Goal: Task Accomplishment & Management: Complete application form

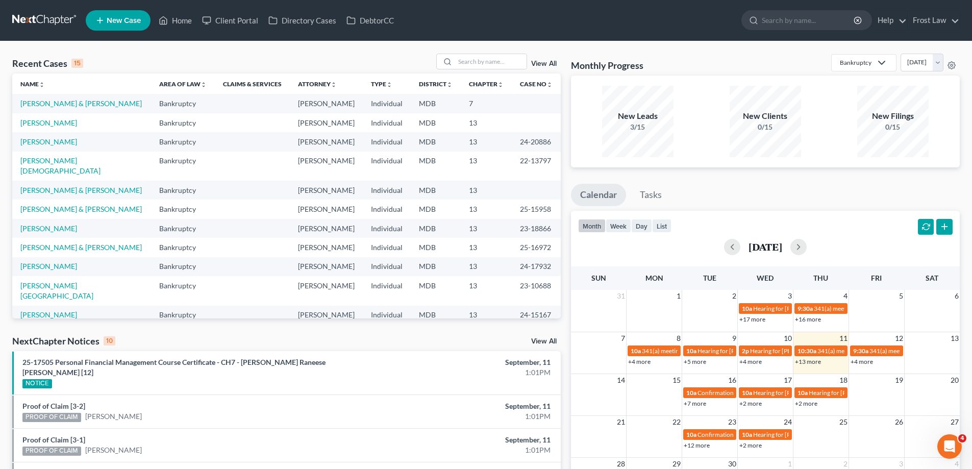
select select "4"
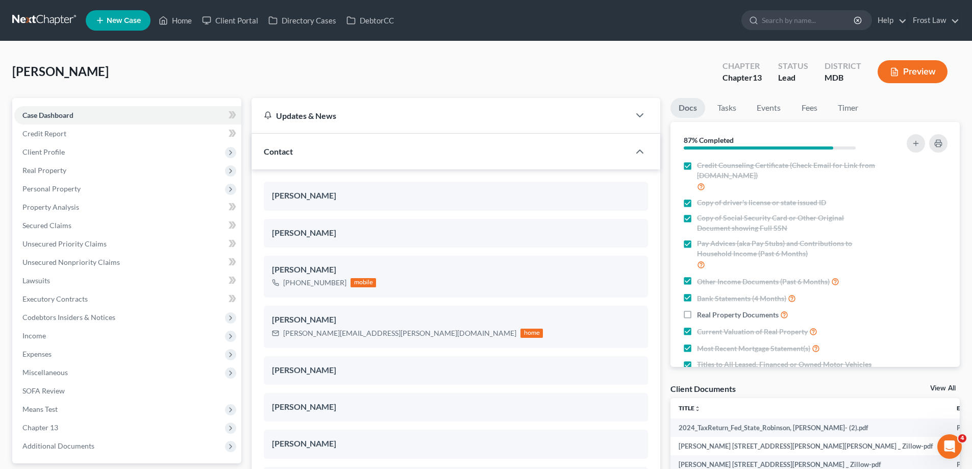
click at [919, 75] on button "Preview" at bounding box center [913, 71] width 70 height 23
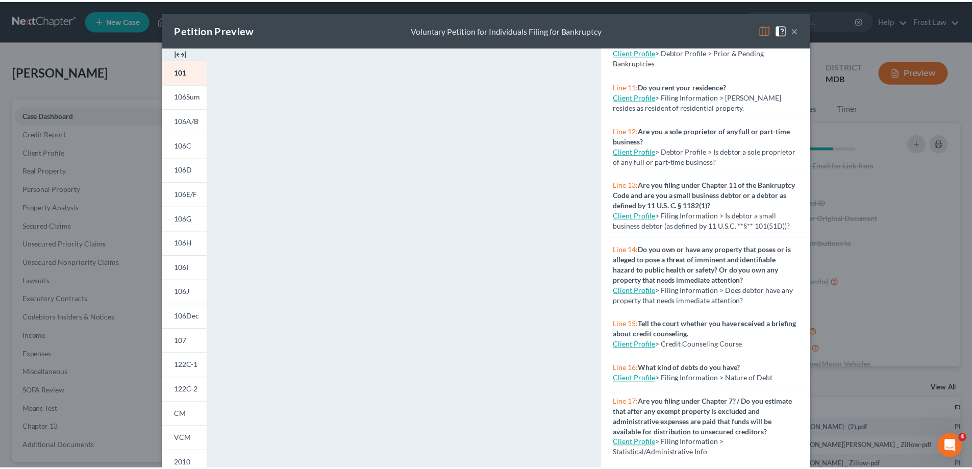
scroll to position [598, 0]
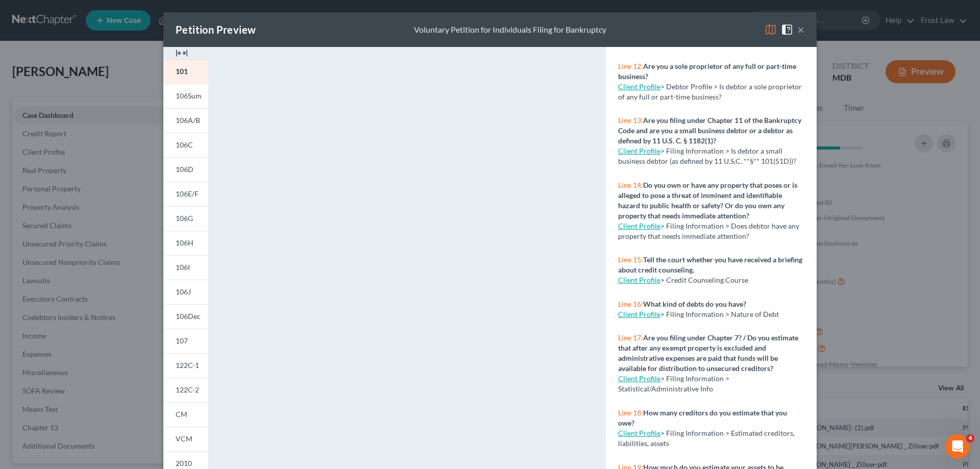
click at [798, 31] on button "×" at bounding box center [800, 29] width 7 height 12
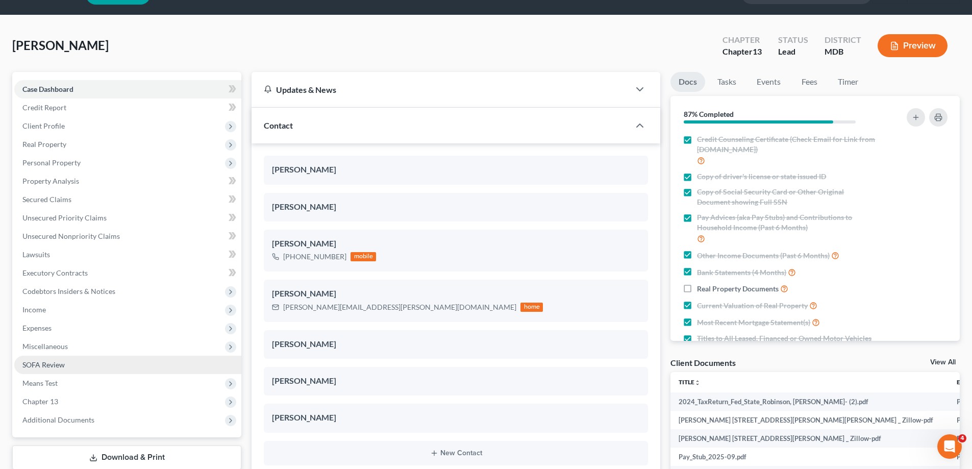
scroll to position [51, 0]
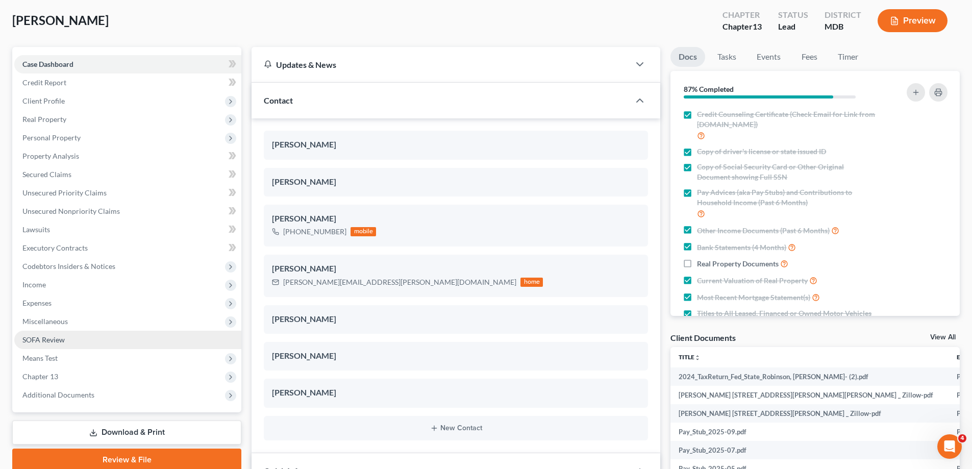
click at [56, 343] on span "SOFA Review" at bounding box center [43, 339] width 42 height 9
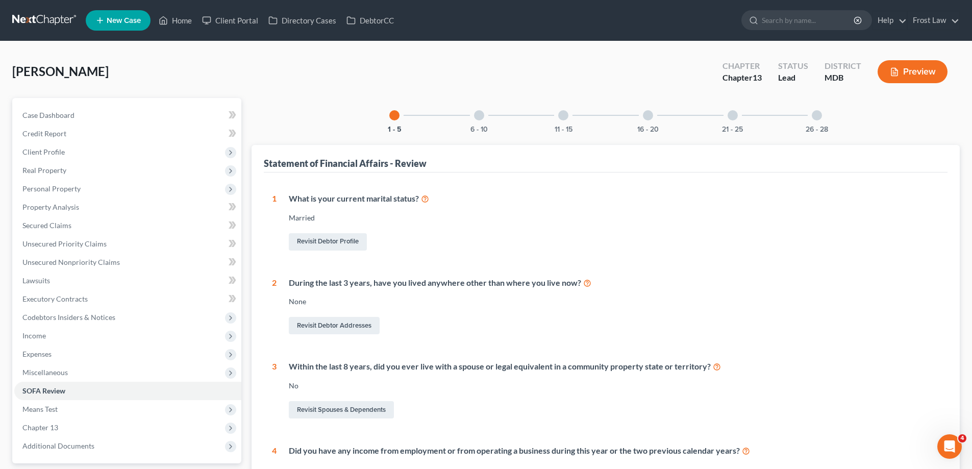
click at [560, 116] on div at bounding box center [563, 115] width 10 height 10
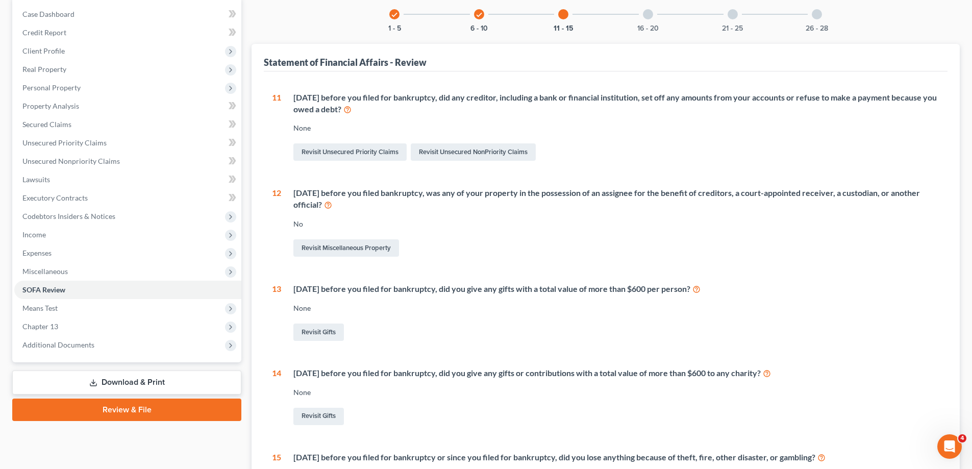
scroll to position [102, 0]
click at [651, 10] on div at bounding box center [648, 13] width 10 height 10
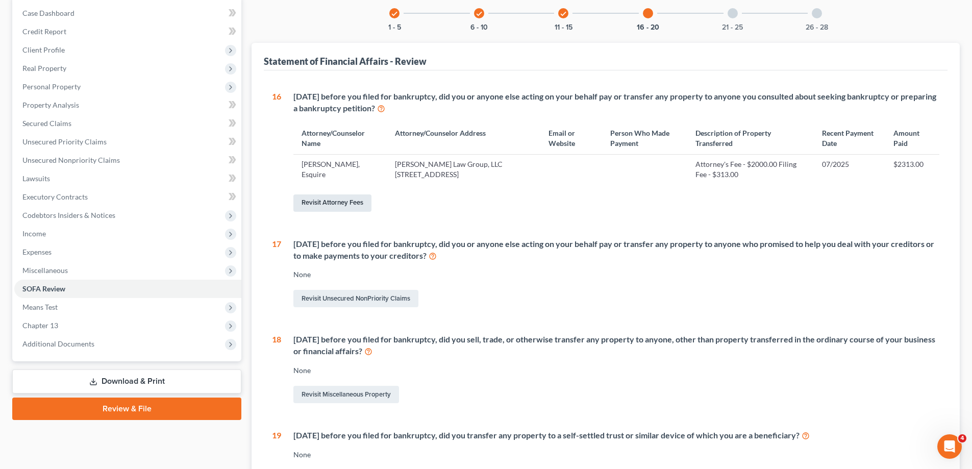
click at [357, 203] on link "Revisit Attorney Fees" at bounding box center [333, 202] width 78 height 17
select select "5"
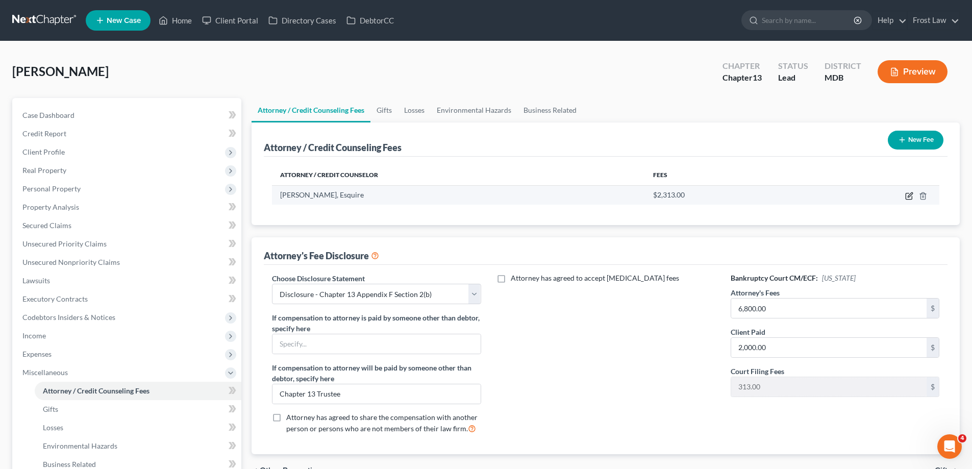
click at [908, 196] on icon "button" at bounding box center [910, 196] width 8 height 8
select select "21"
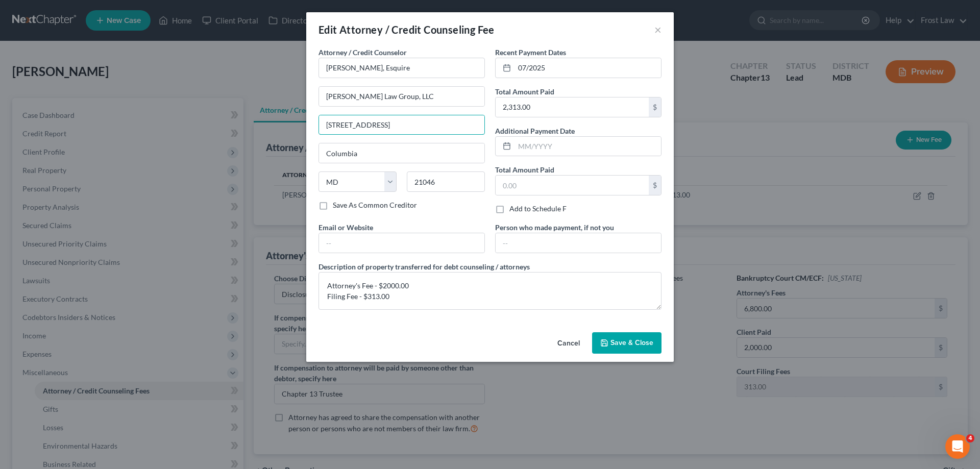
drag, startPoint x: 377, startPoint y: 127, endPoint x: 296, endPoint y: 128, distance: 81.2
click at [296, 128] on div "Edit Attorney / Credit Counseling Fee × Attorney / Credit Counselor * [PERSON_N…" at bounding box center [490, 234] width 980 height 469
paste input "[PERSON_NAME][EMAIL_ADDRESS][PERSON_NAME][DOMAIN_NAME]"
type input "[PERSON_NAME][EMAIL_ADDRESS][PERSON_NAME][DOMAIN_NAME]"
drag, startPoint x: 447, startPoint y: 126, endPoint x: 274, endPoint y: 126, distance: 173.6
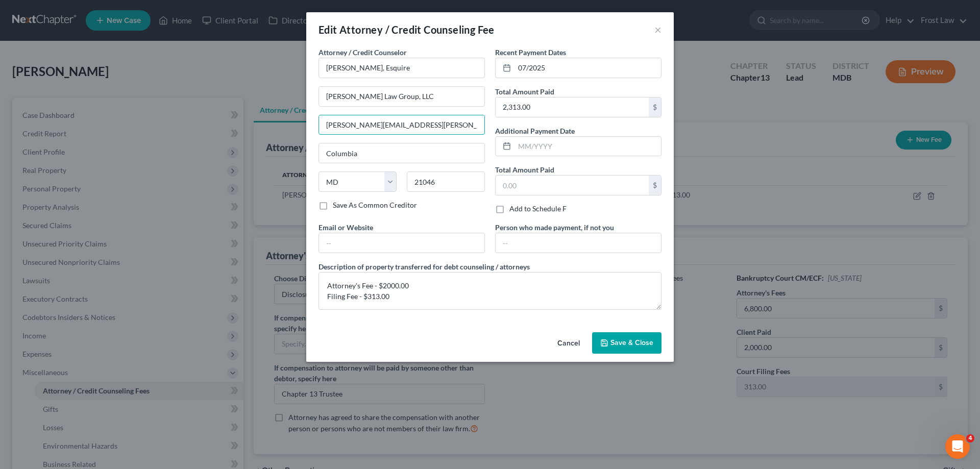
click at [274, 126] on div "Edit Attorney / Credit Counseling Fee × Attorney / Credit Counselor * [PERSON_N…" at bounding box center [490, 234] width 980 height 469
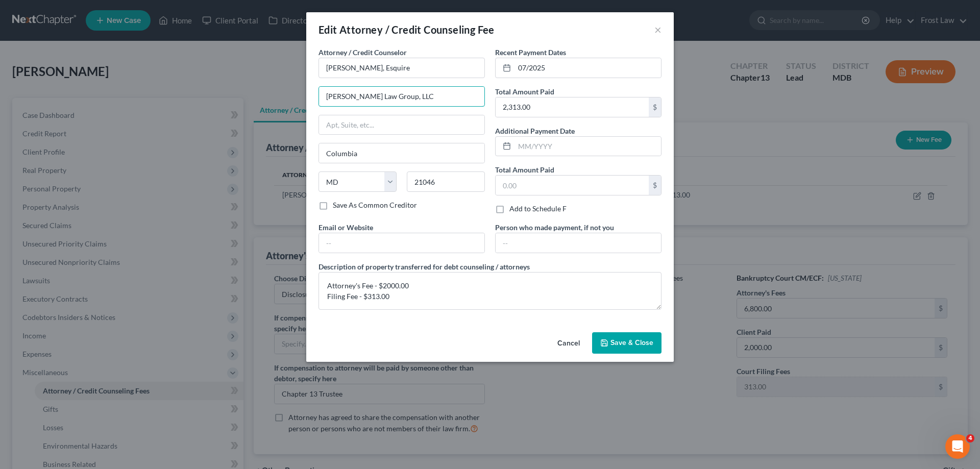
drag, startPoint x: 408, startPoint y: 92, endPoint x: 260, endPoint y: 103, distance: 147.9
click at [261, 103] on div "Edit Attorney / Credit Counseling Fee × Attorney / Credit Counselor * [PERSON_N…" at bounding box center [490, 234] width 980 height 469
type input "Frost Law"
drag, startPoint x: 457, startPoint y: 179, endPoint x: 400, endPoint y: 180, distance: 57.2
click at [401, 181] on div "State [US_STATE] AK AR AZ CA CO CT DE DC [GEOGRAPHIC_DATA] [GEOGRAPHIC_DATA] GU…" at bounding box center [401, 186] width 177 height 29
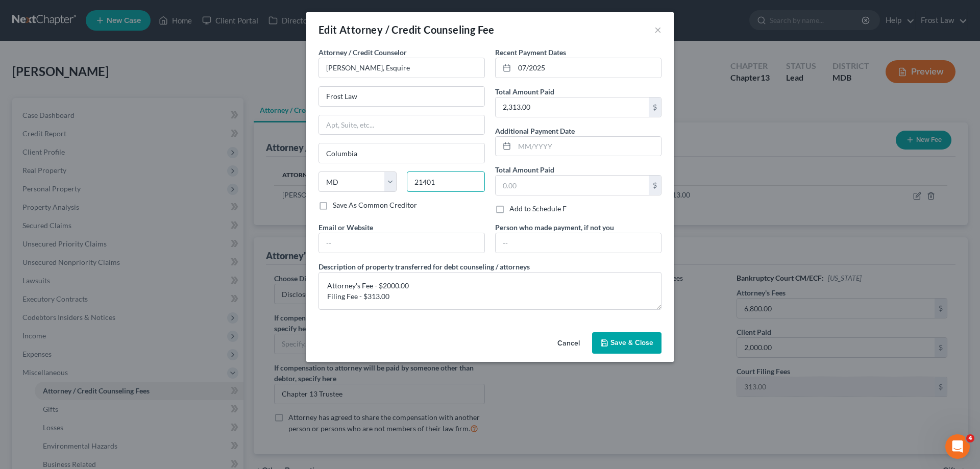
type input "21401"
click at [413, 117] on input "text" at bounding box center [401, 124] width 165 height 19
type input "[GEOGRAPHIC_DATA]"
drag, startPoint x: 376, startPoint y: 125, endPoint x: 644, endPoint y: 323, distance: 332.8
click at [376, 125] on input "text" at bounding box center [401, 124] width 165 height 19
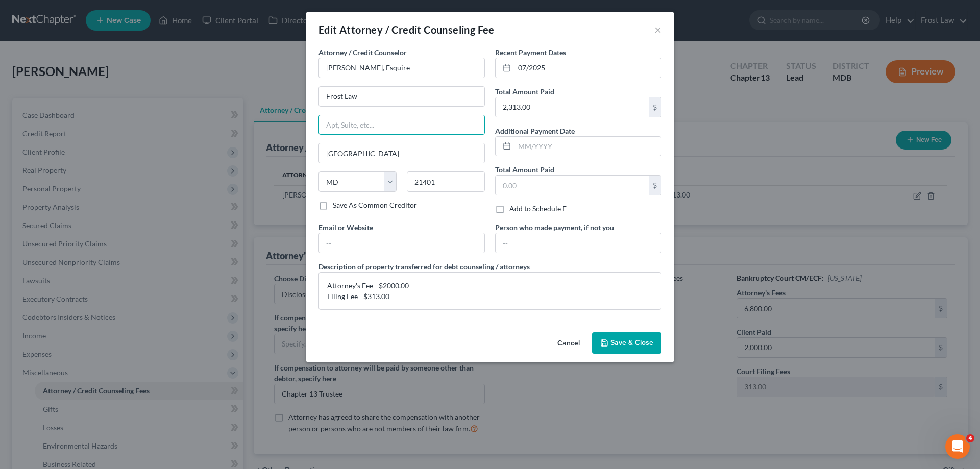
paste input "839 Bestgate Rd #400"
type input "839 Bestgate Rd #400"
click at [634, 344] on span "Save & Close" at bounding box center [632, 342] width 43 height 9
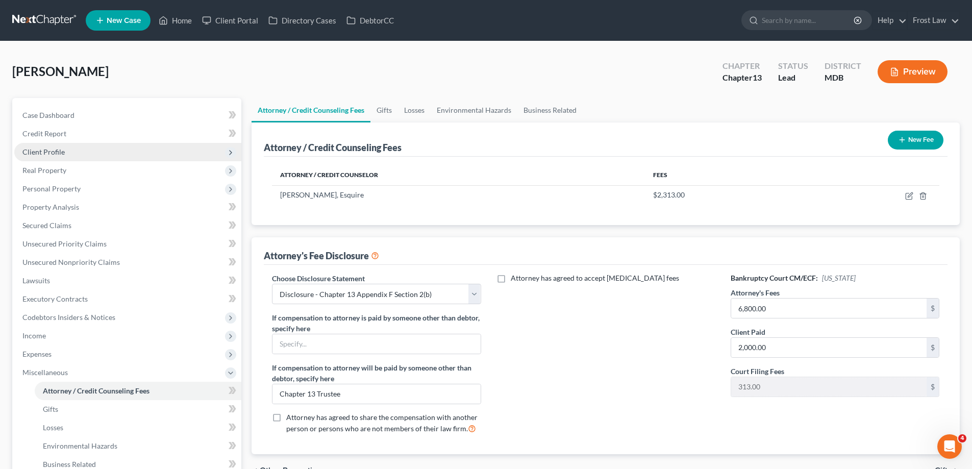
scroll to position [184, 0]
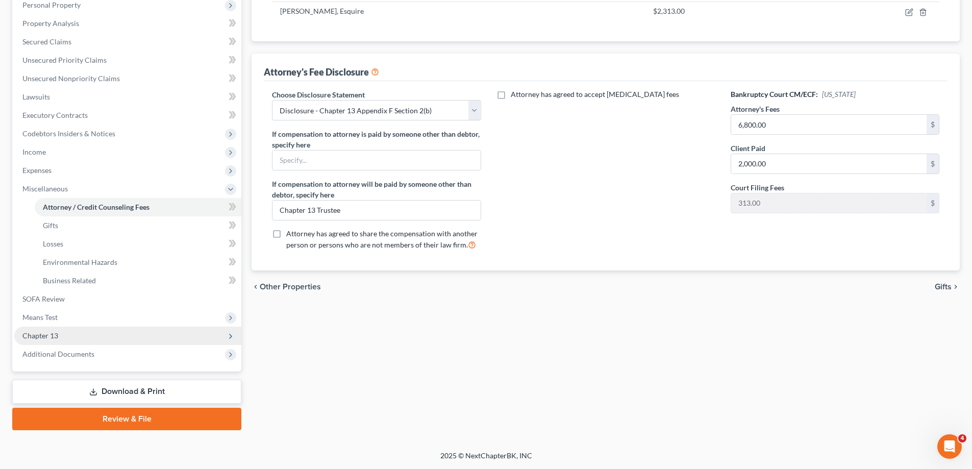
click at [95, 335] on span "Chapter 13" at bounding box center [127, 336] width 227 height 18
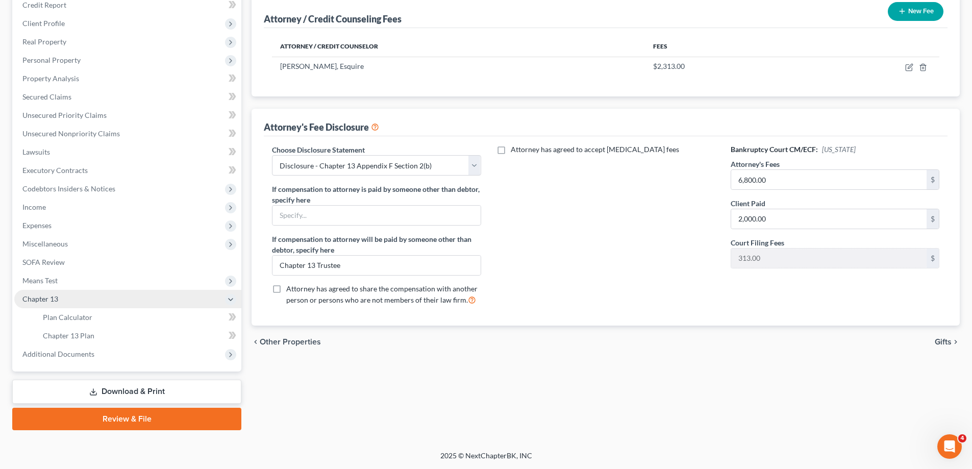
scroll to position [129, 0]
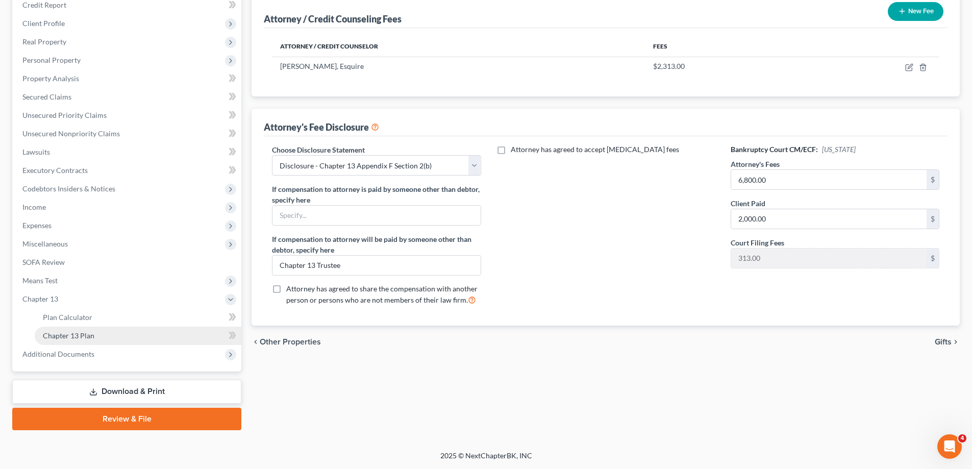
click at [140, 338] on link "Chapter 13 Plan" at bounding box center [138, 336] width 207 height 18
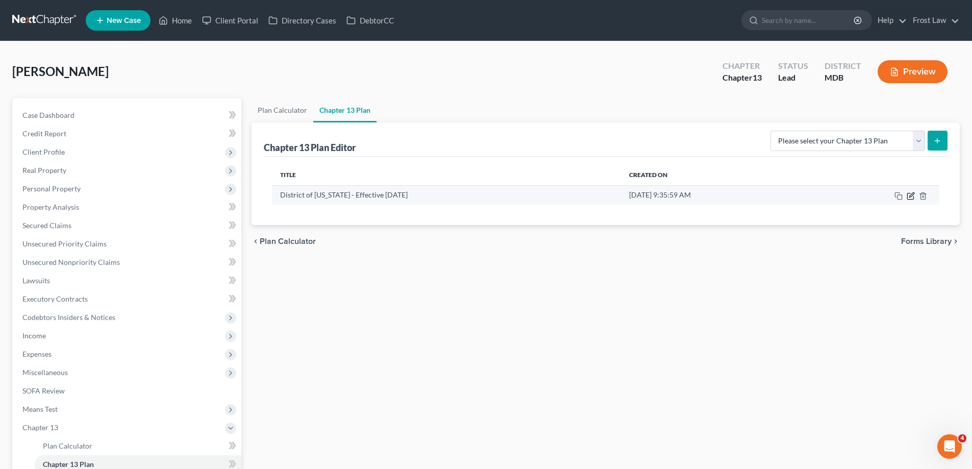
click at [912, 193] on icon "button" at bounding box center [911, 196] width 8 height 8
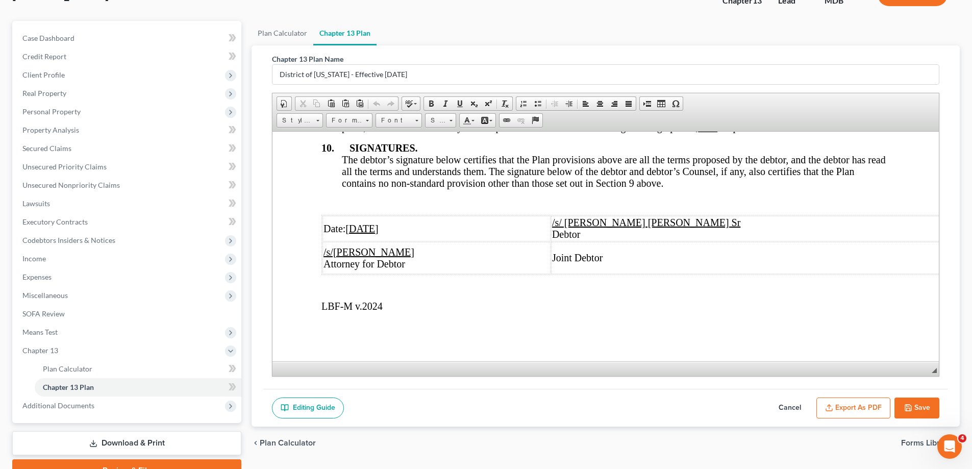
scroll to position [129, 0]
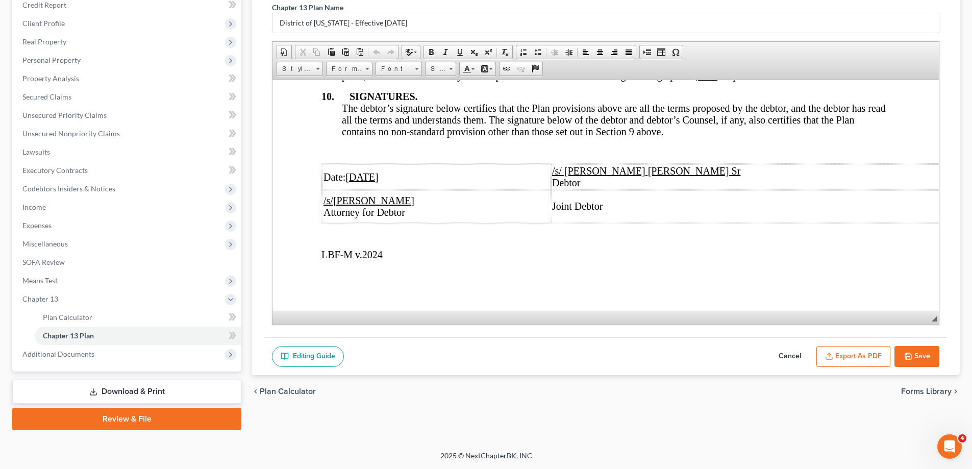
click at [860, 359] on button "Export as PDF" at bounding box center [854, 356] width 74 height 21
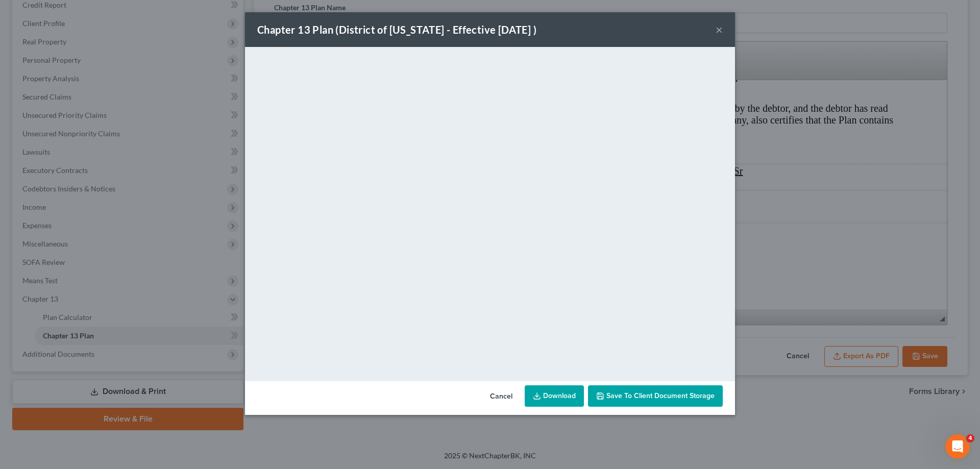
click at [639, 398] on span "Save to Client Document Storage" at bounding box center [660, 396] width 108 height 9
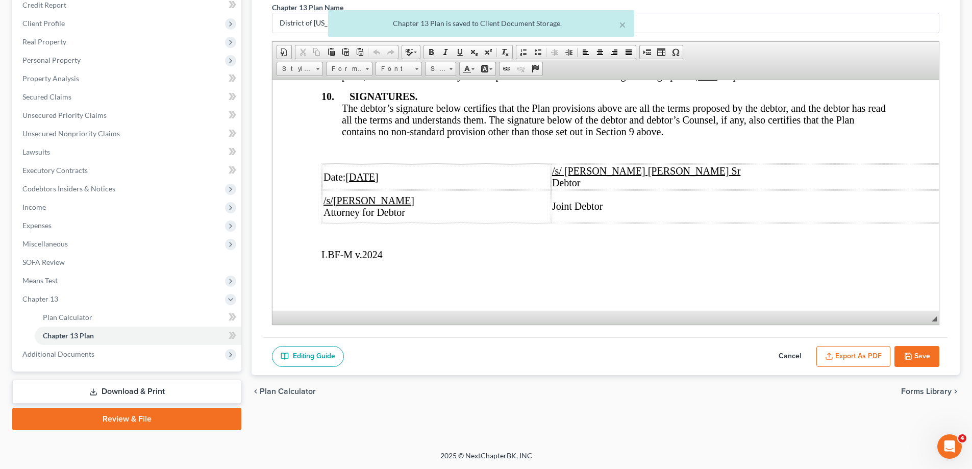
click at [915, 359] on button "Save" at bounding box center [917, 356] width 45 height 21
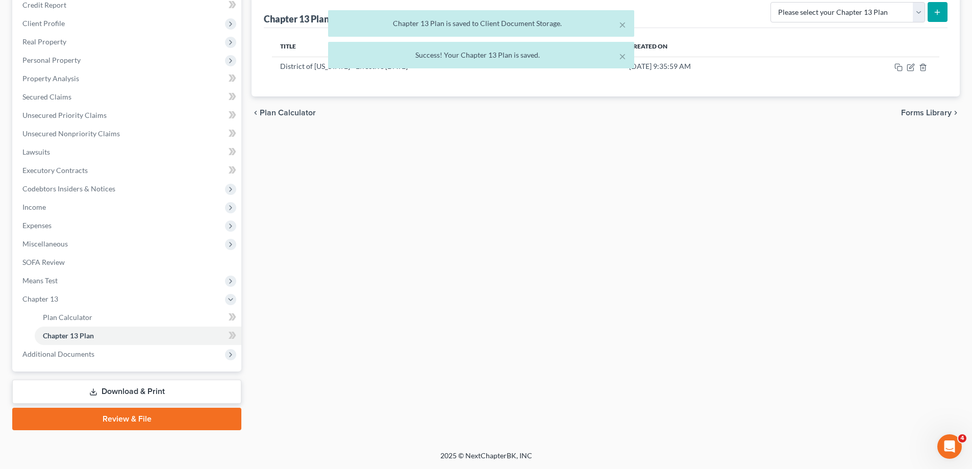
click at [167, 394] on link "Download & Print" at bounding box center [126, 392] width 229 height 24
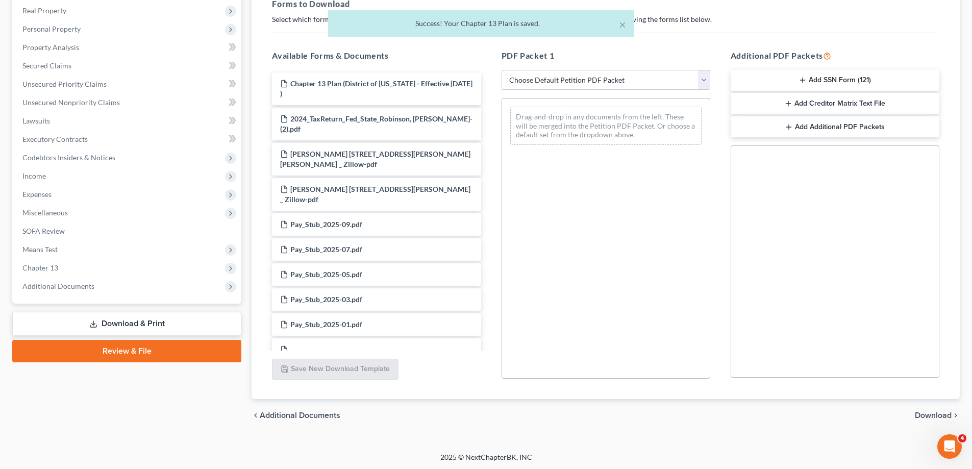
scroll to position [161, 0]
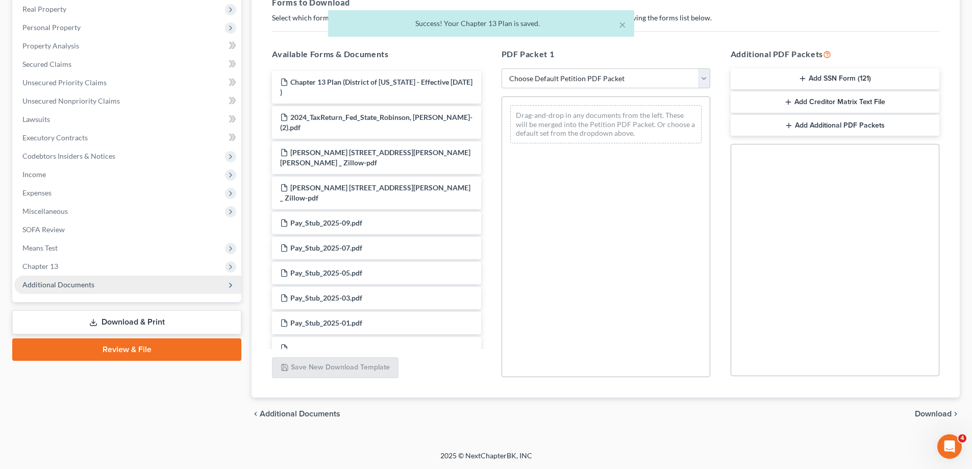
click at [107, 281] on span "Additional Documents" at bounding box center [127, 285] width 227 height 18
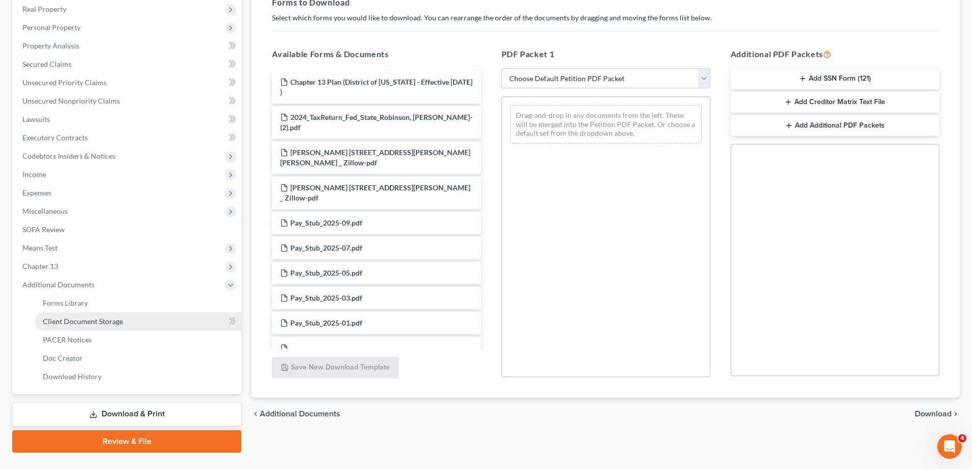
click at [115, 322] on span "Client Document Storage" at bounding box center [83, 321] width 80 height 9
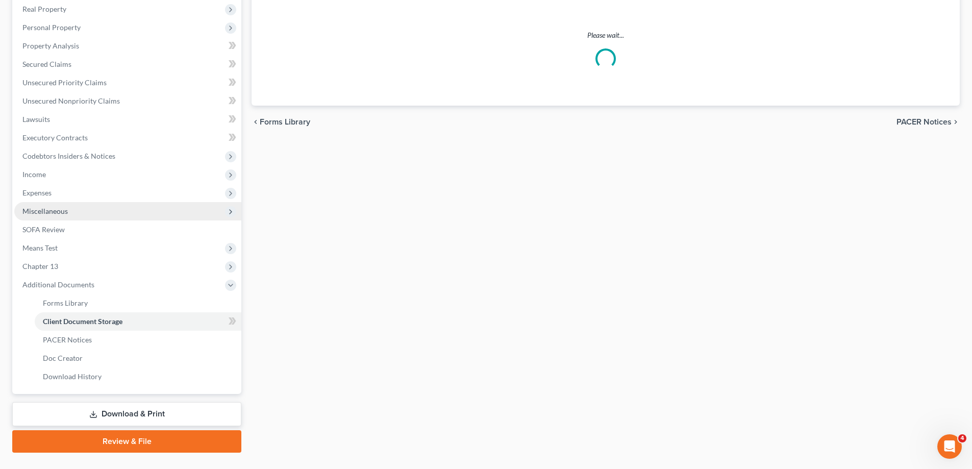
select select "14"
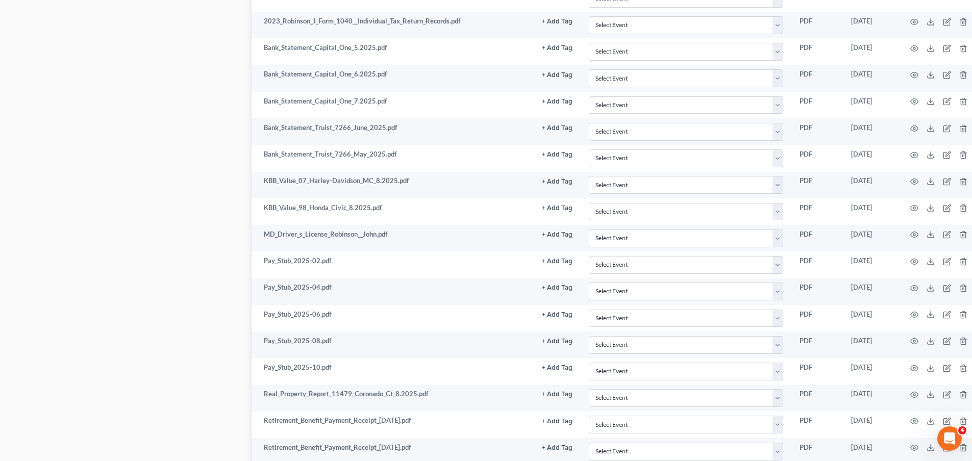
scroll to position [1072, 0]
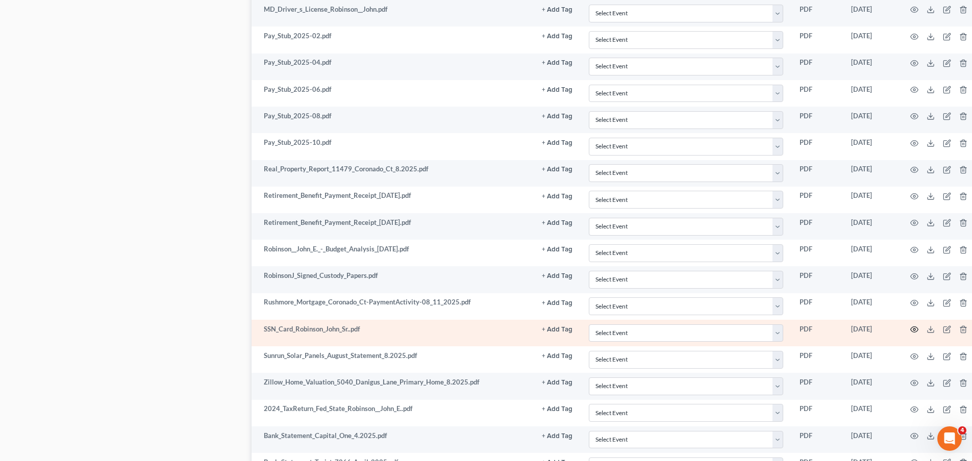
click at [911, 330] on icon "button" at bounding box center [915, 330] width 8 height 8
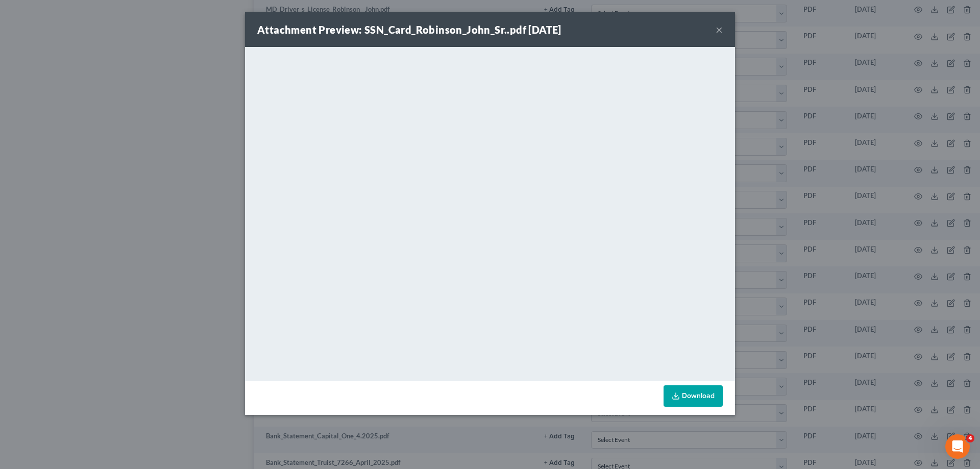
click at [717, 32] on button "×" at bounding box center [719, 29] width 7 height 12
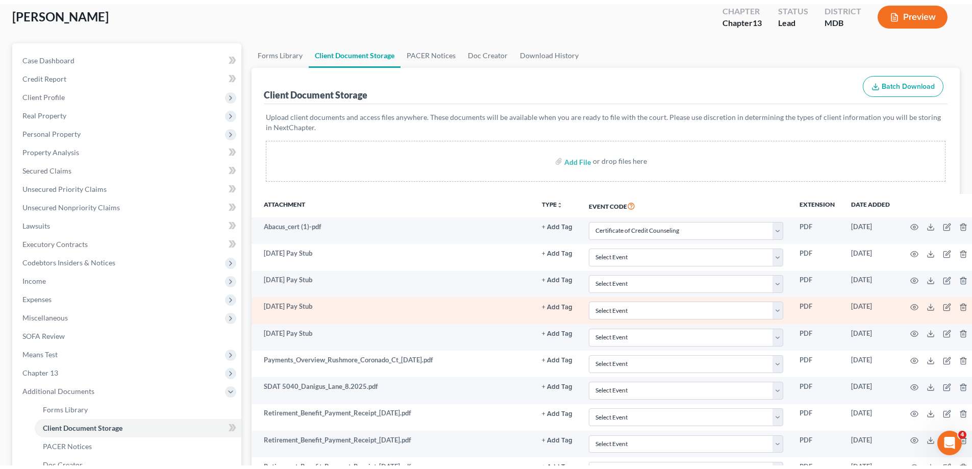
scroll to position [0, 0]
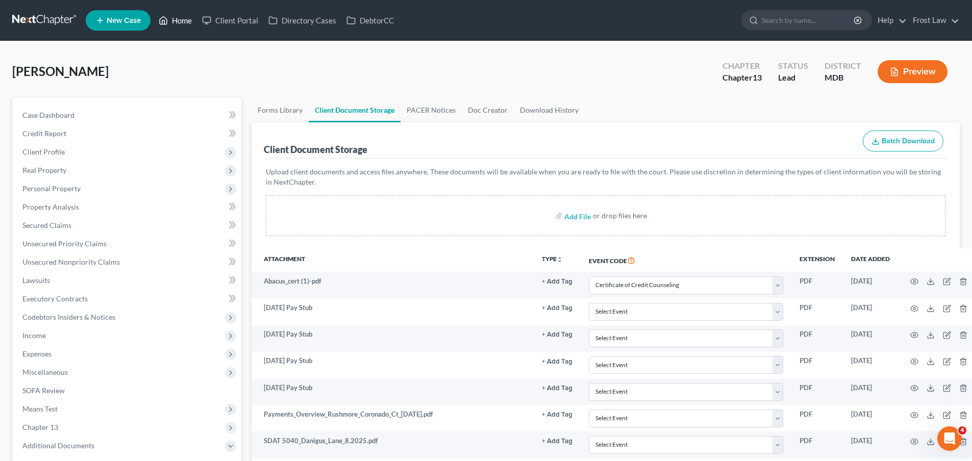
click at [178, 16] on link "Home" at bounding box center [175, 20] width 43 height 18
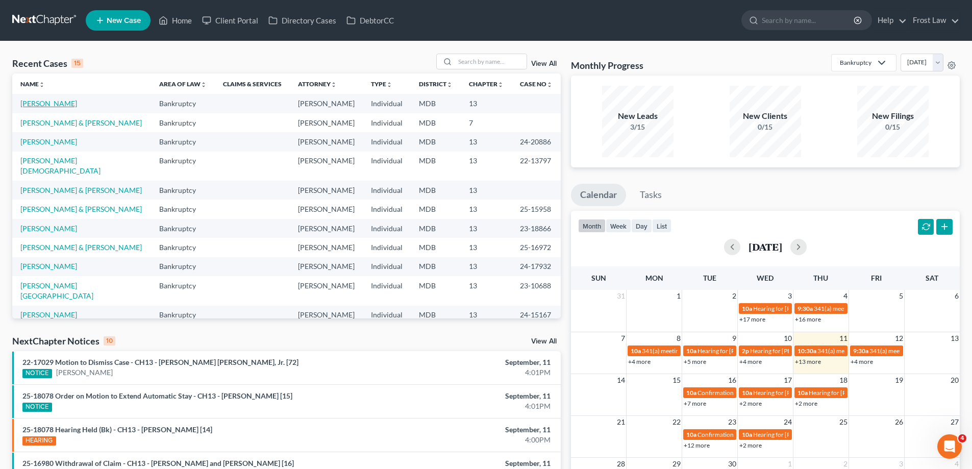
click at [60, 101] on link "[PERSON_NAME]" at bounding box center [48, 103] width 57 height 9
select select "4"
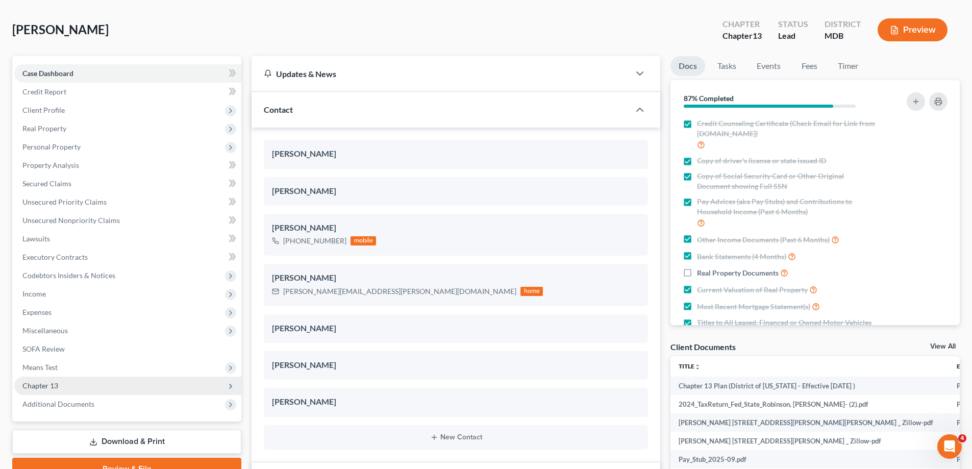
scroll to position [102, 0]
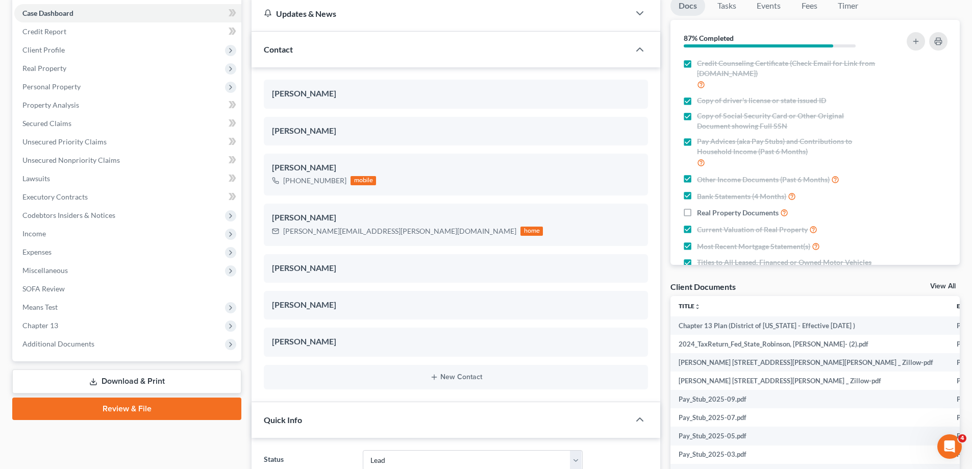
click at [132, 379] on link "Download & Print" at bounding box center [126, 382] width 229 height 24
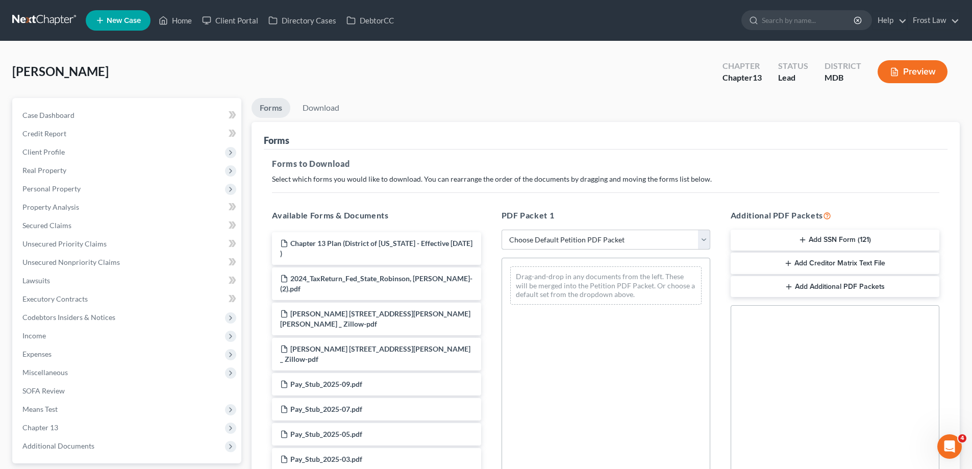
click at [586, 238] on select "Choose Default Petition PDF Packet Complete Bankruptcy Petition (all forms and …" at bounding box center [606, 240] width 209 height 20
select select "0"
click at [502, 230] on select "Choose Default Petition PDF Packet Complete Bankruptcy Petition (all forms and …" at bounding box center [606, 240] width 209 height 20
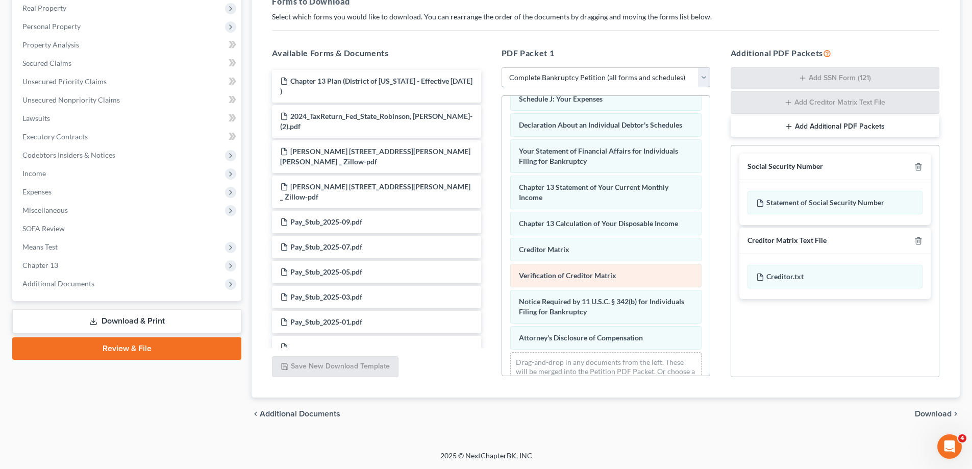
scroll to position [315, 0]
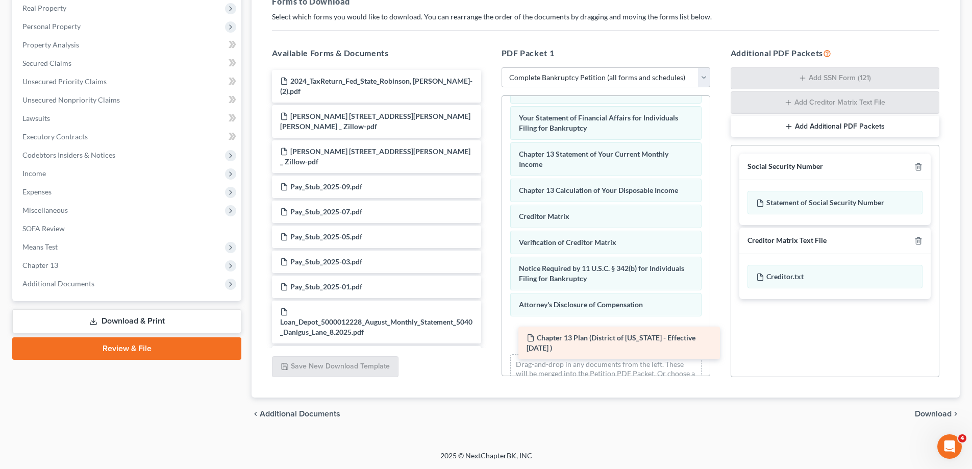
drag, startPoint x: 311, startPoint y: 87, endPoint x: 558, endPoint y: 344, distance: 356.0
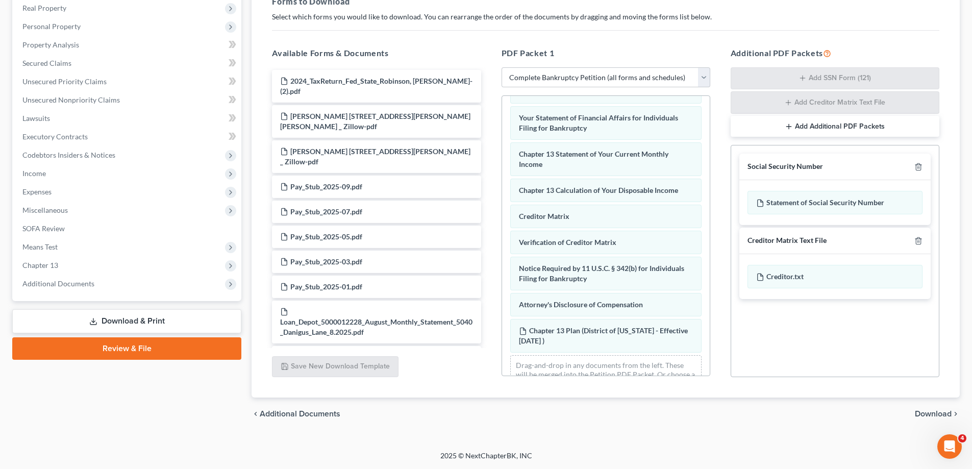
click at [933, 412] on span "Download" at bounding box center [933, 414] width 37 height 8
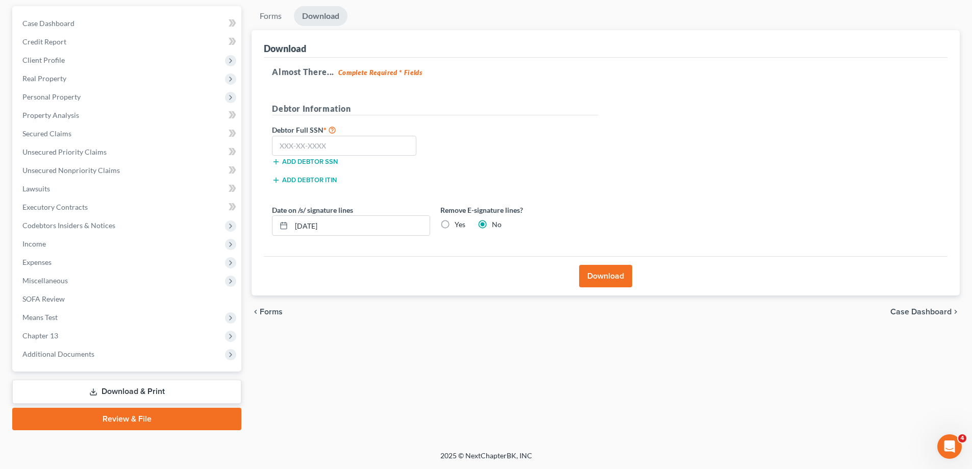
scroll to position [92, 0]
click at [384, 142] on input "text" at bounding box center [344, 146] width 144 height 20
type input "214-96-5579"
click at [609, 270] on button "Download" at bounding box center [605, 276] width 53 height 22
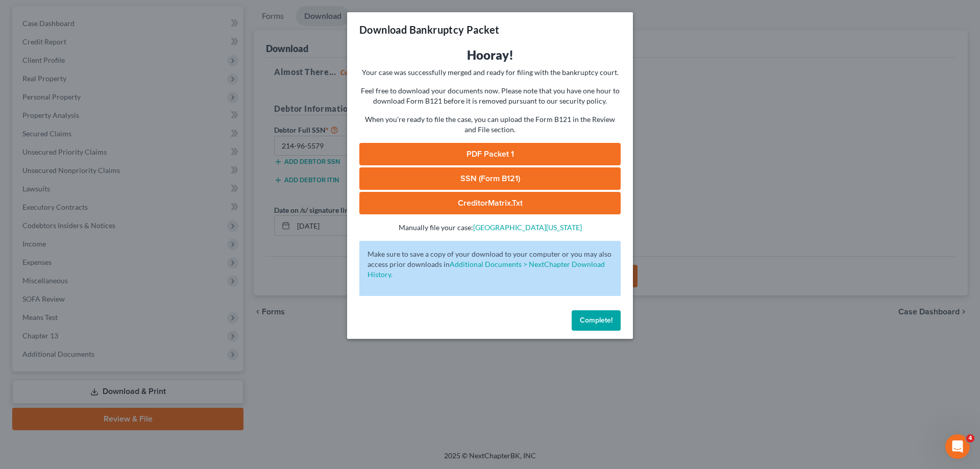
click at [507, 151] on link "PDF Packet 1" at bounding box center [489, 154] width 261 height 22
click at [497, 179] on link "SSN (Form B121)" at bounding box center [489, 178] width 261 height 22
click at [588, 327] on button "Complete!" at bounding box center [596, 320] width 49 height 20
